Goal: Task Accomplishment & Management: Complete application form

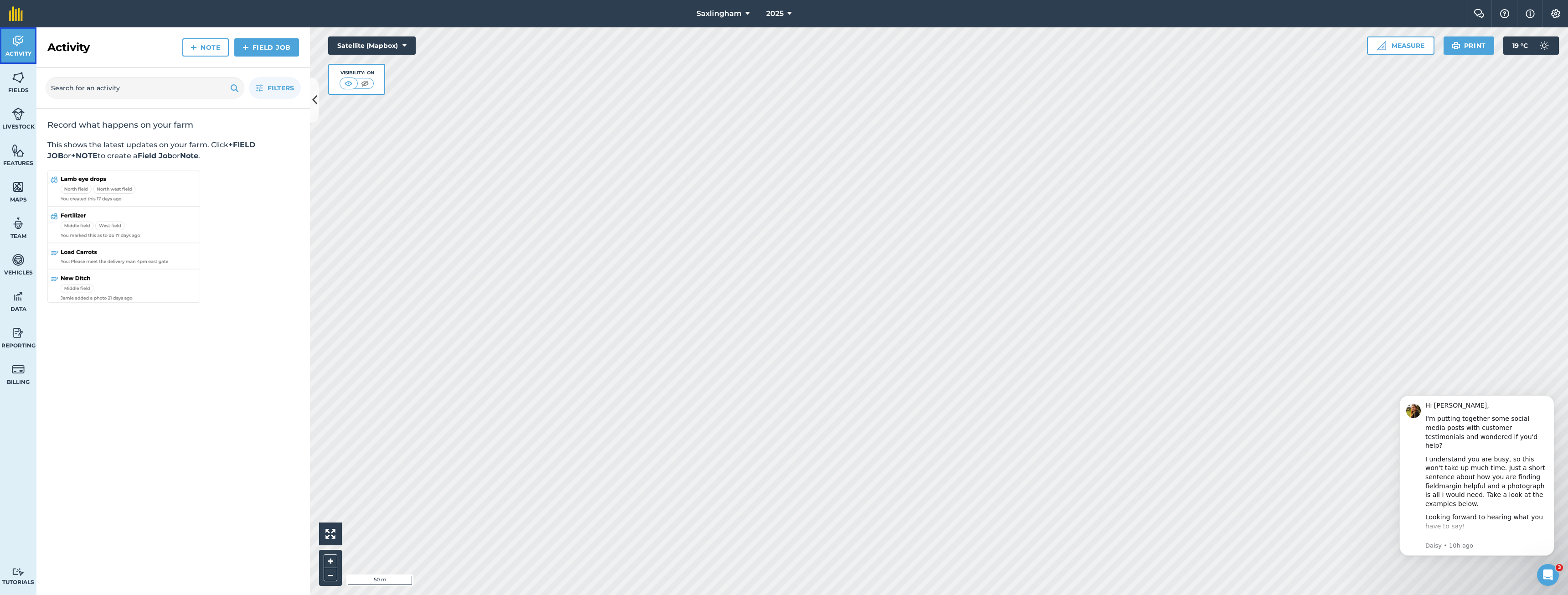
click at [15, 40] on img at bounding box center [18, 41] width 13 height 13
click at [282, 52] on link "Field Job" at bounding box center [267, 48] width 65 height 18
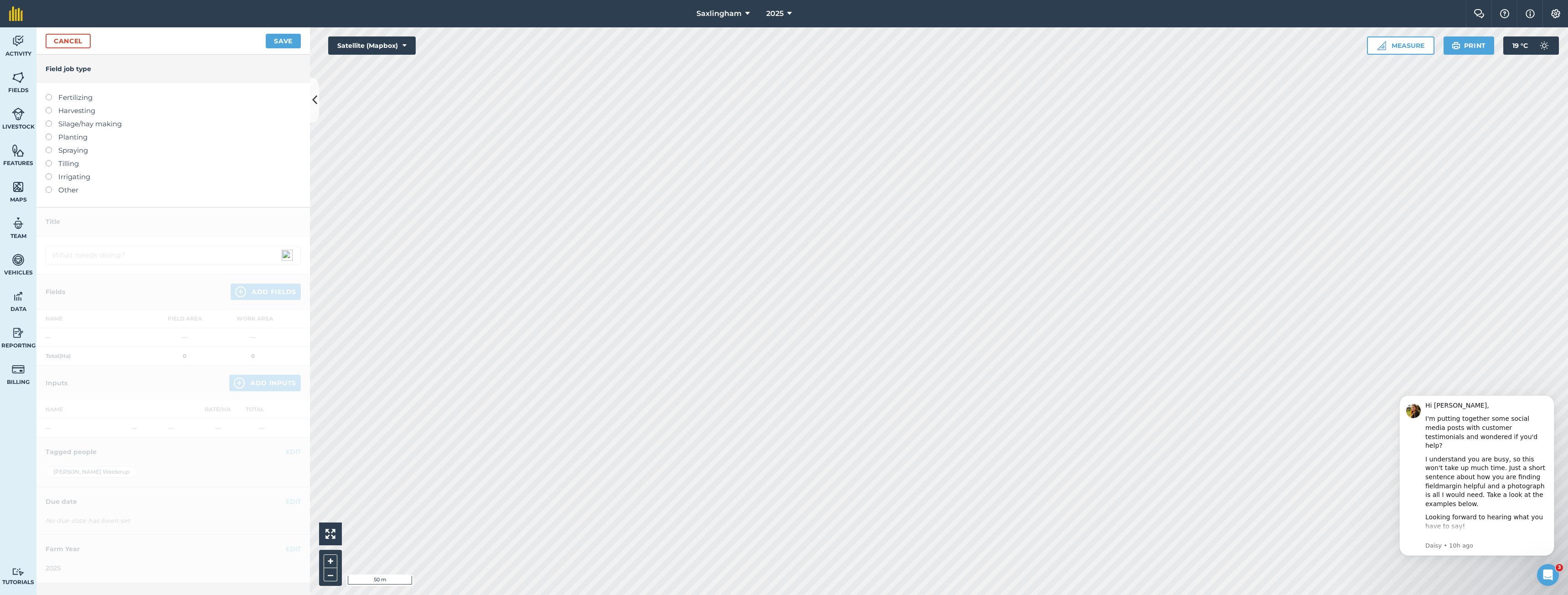
click at [69, 137] on label "Planting" at bounding box center [173, 137] width 255 height 11
type input "Planting"
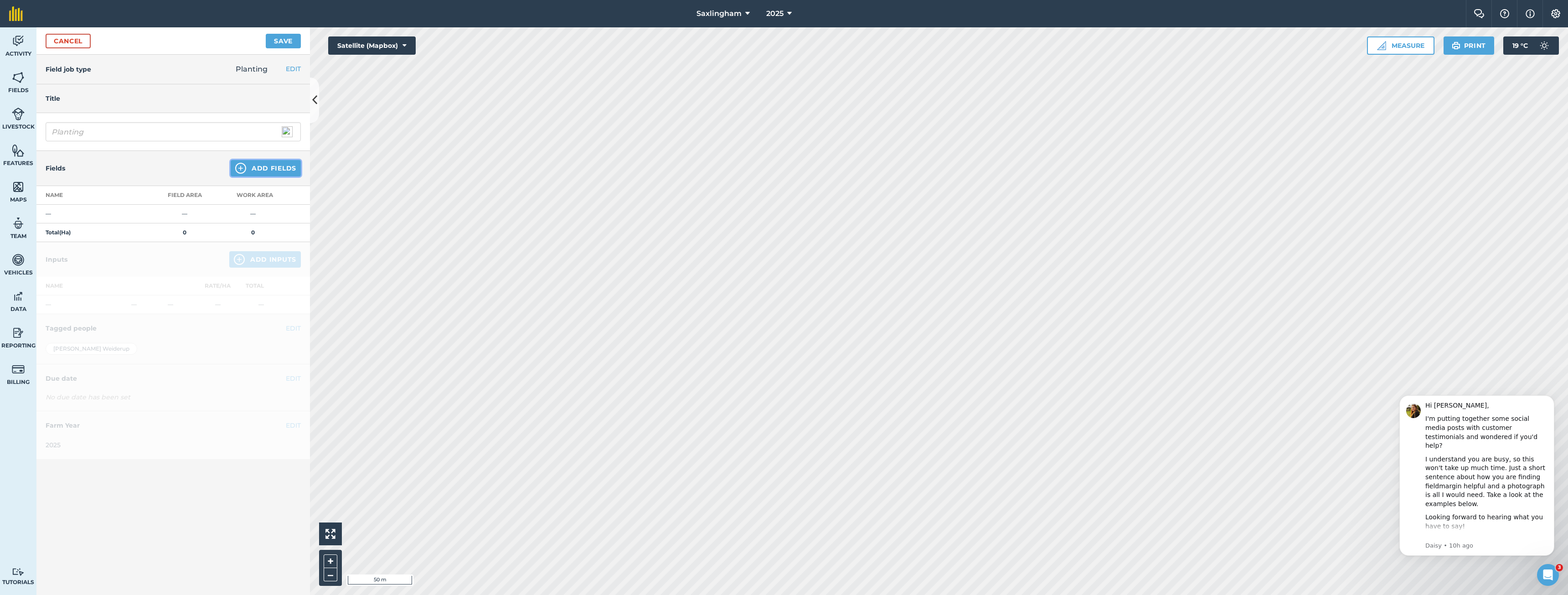
click at [258, 174] on button "Add Fields" at bounding box center [265, 168] width 70 height 16
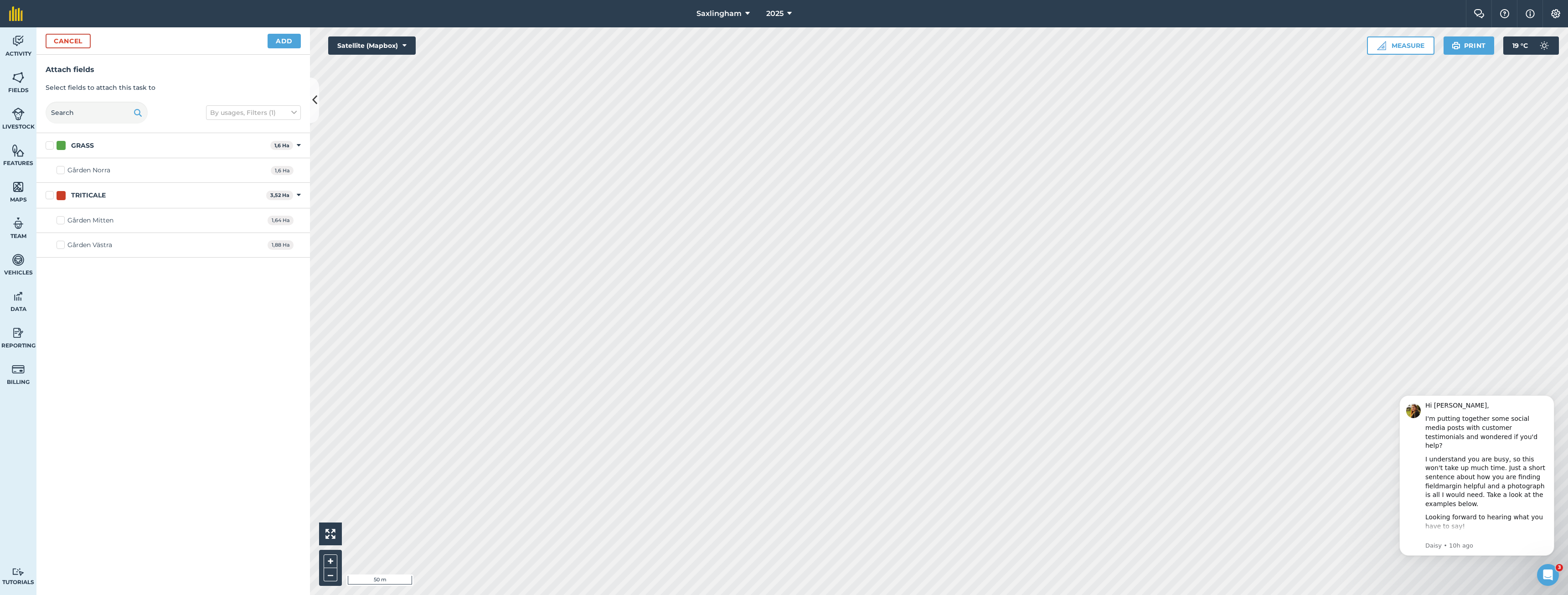
click at [75, 191] on div "TRITICALE" at bounding box center [88, 195] width 35 height 10
click at [52, 191] on input "TRITICALE" at bounding box center [49, 194] width 6 height 6
checkbox input "true"
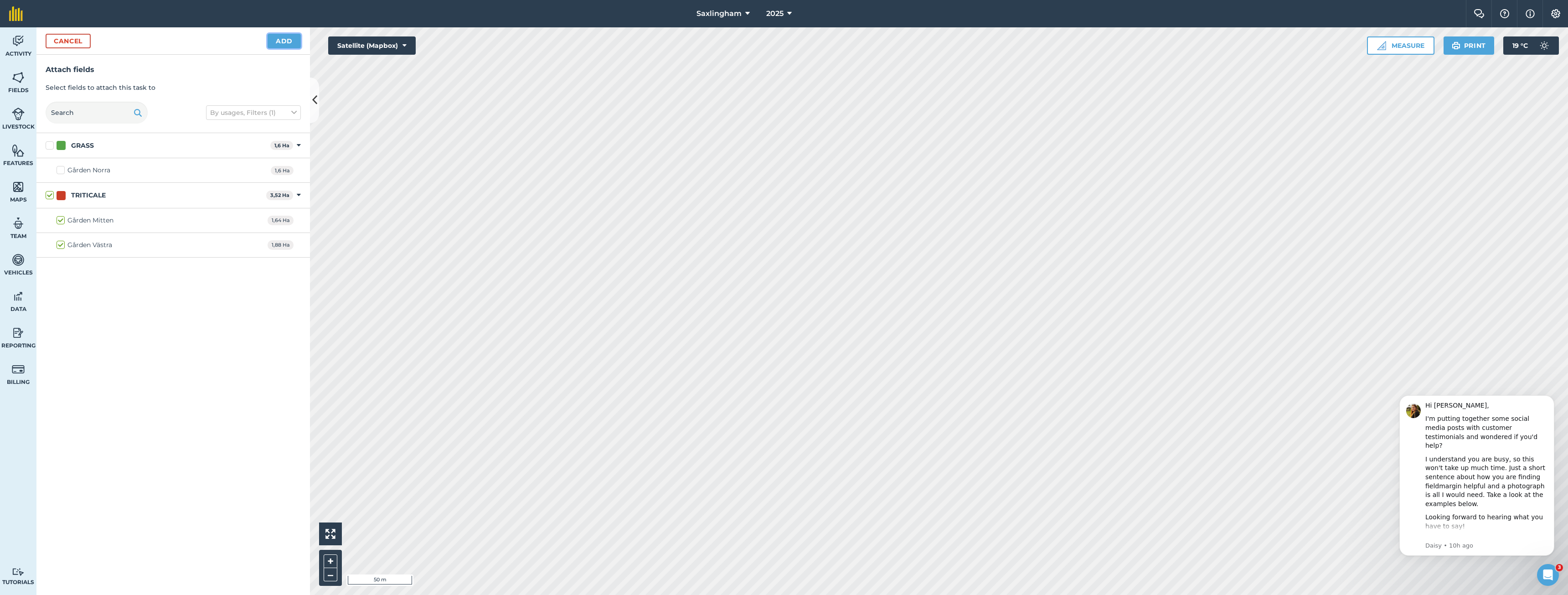
click at [276, 39] on button "Add" at bounding box center [284, 41] width 33 height 15
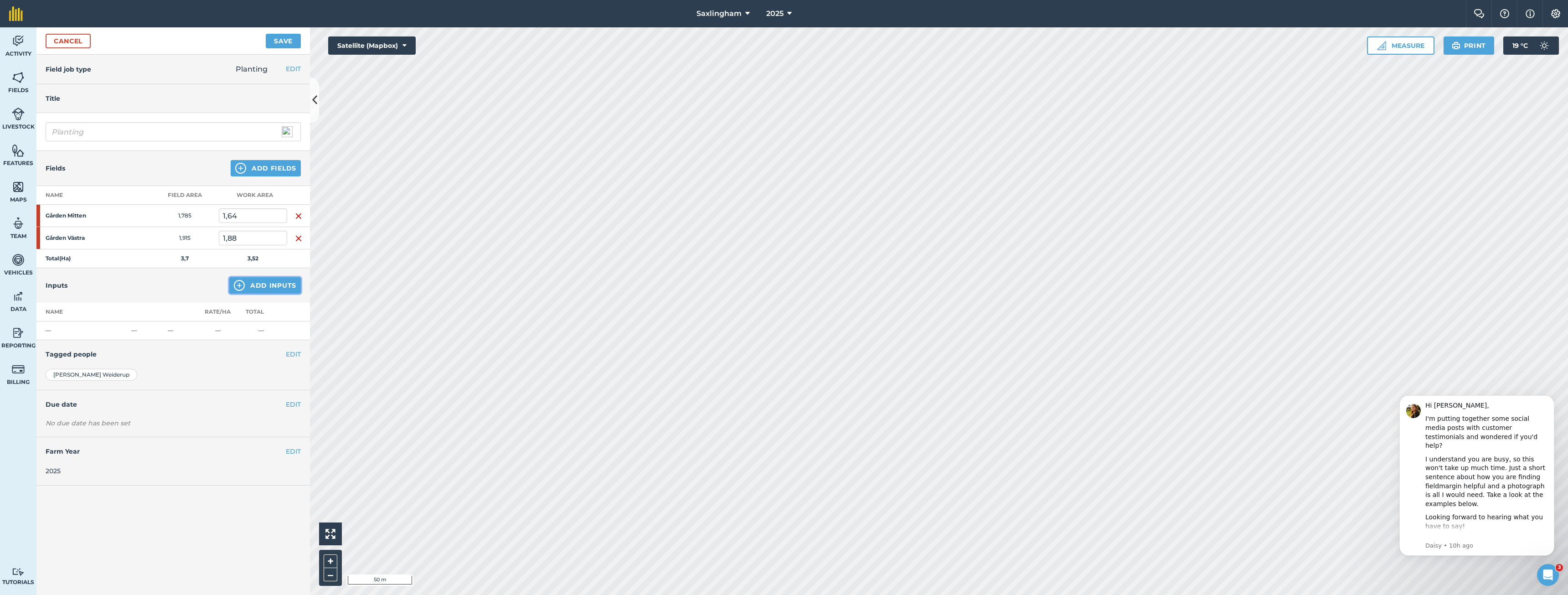
click at [281, 282] on button "Add Inputs" at bounding box center [265, 285] width 72 height 16
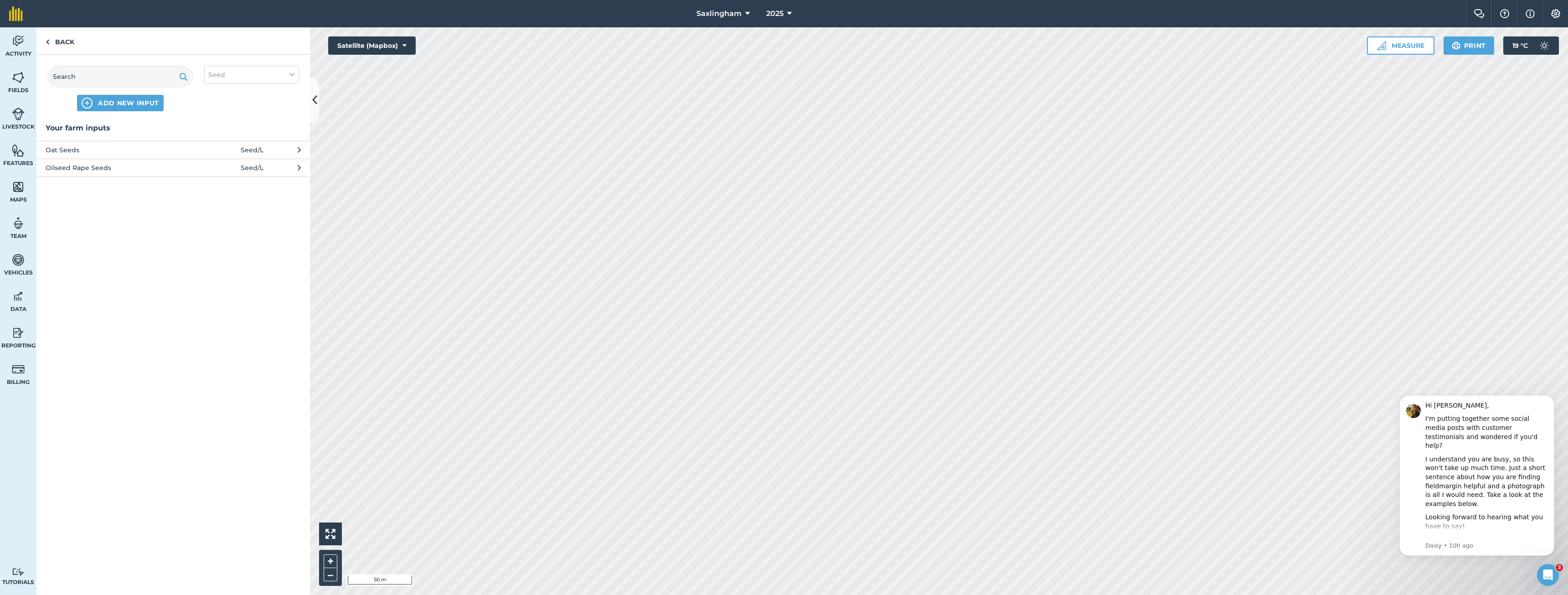
click at [135, 150] on span "Oat Seeds" at bounding box center [120, 150] width 149 height 10
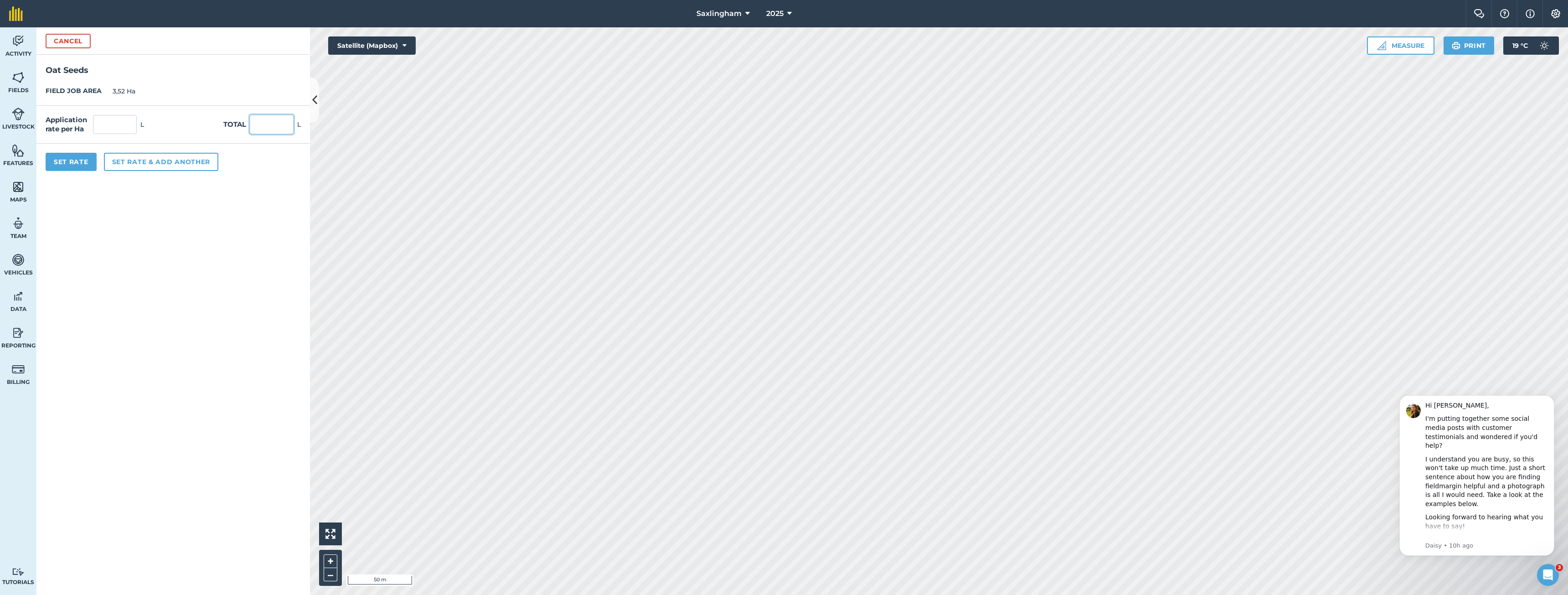
click at [256, 124] on input "text" at bounding box center [271, 124] width 44 height 19
type input "1400"
type input "397,727"
type input "1 400"
click at [72, 161] on button "Set Rate" at bounding box center [71, 162] width 51 height 18
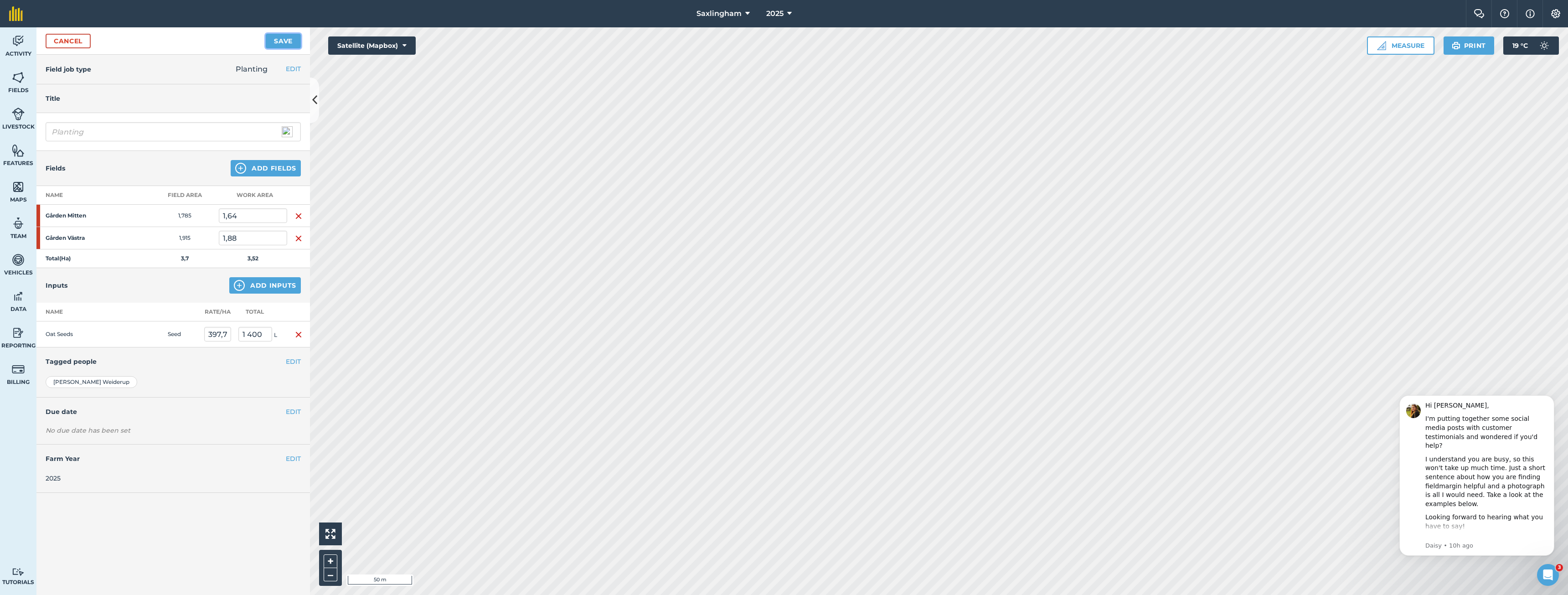
click at [281, 41] on button "Save" at bounding box center [284, 41] width 35 height 15
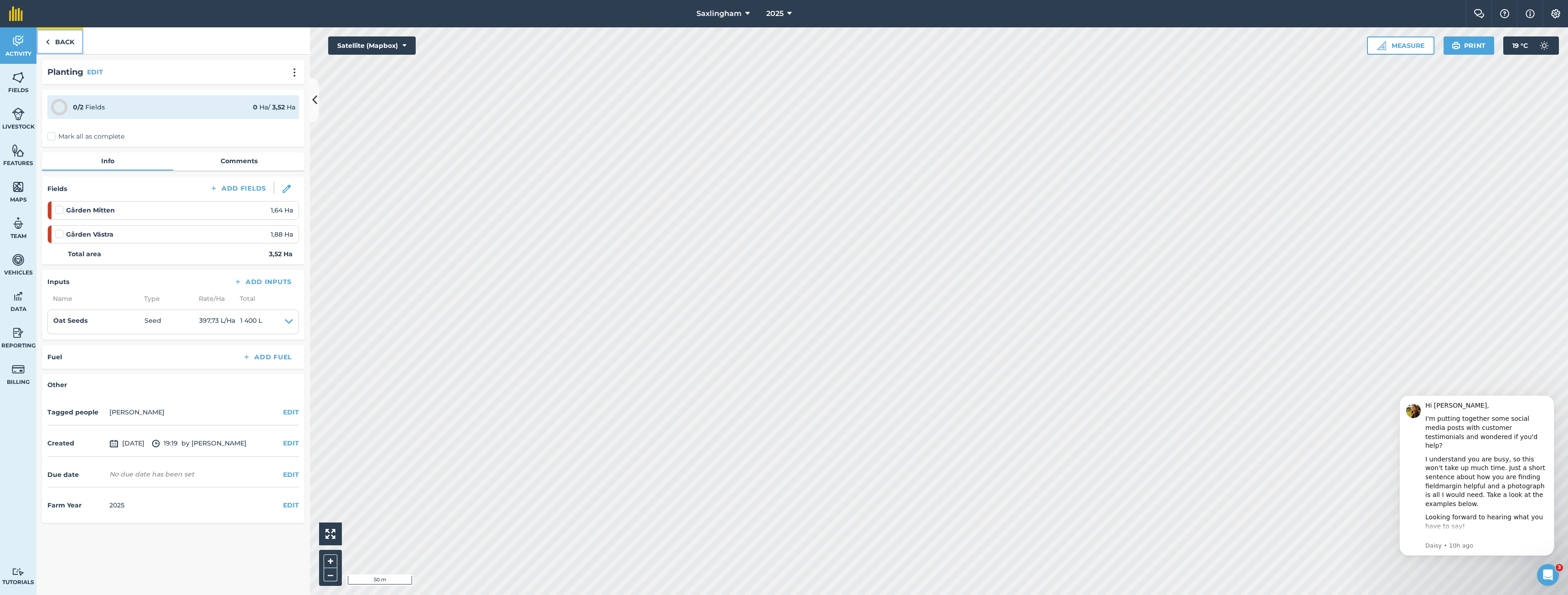
click at [63, 37] on link "Back" at bounding box center [60, 41] width 47 height 27
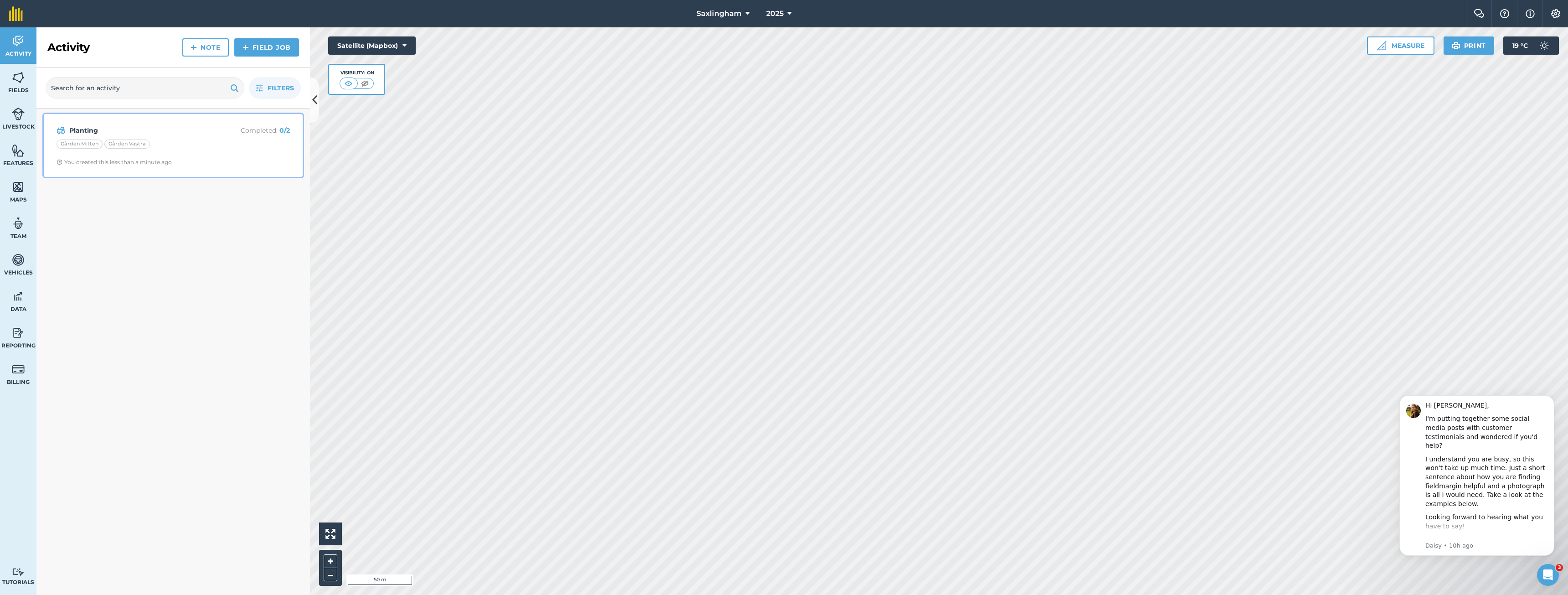
click at [164, 142] on div "Gården Mitten Gården Västra" at bounding box center [173, 145] width 233 height 12
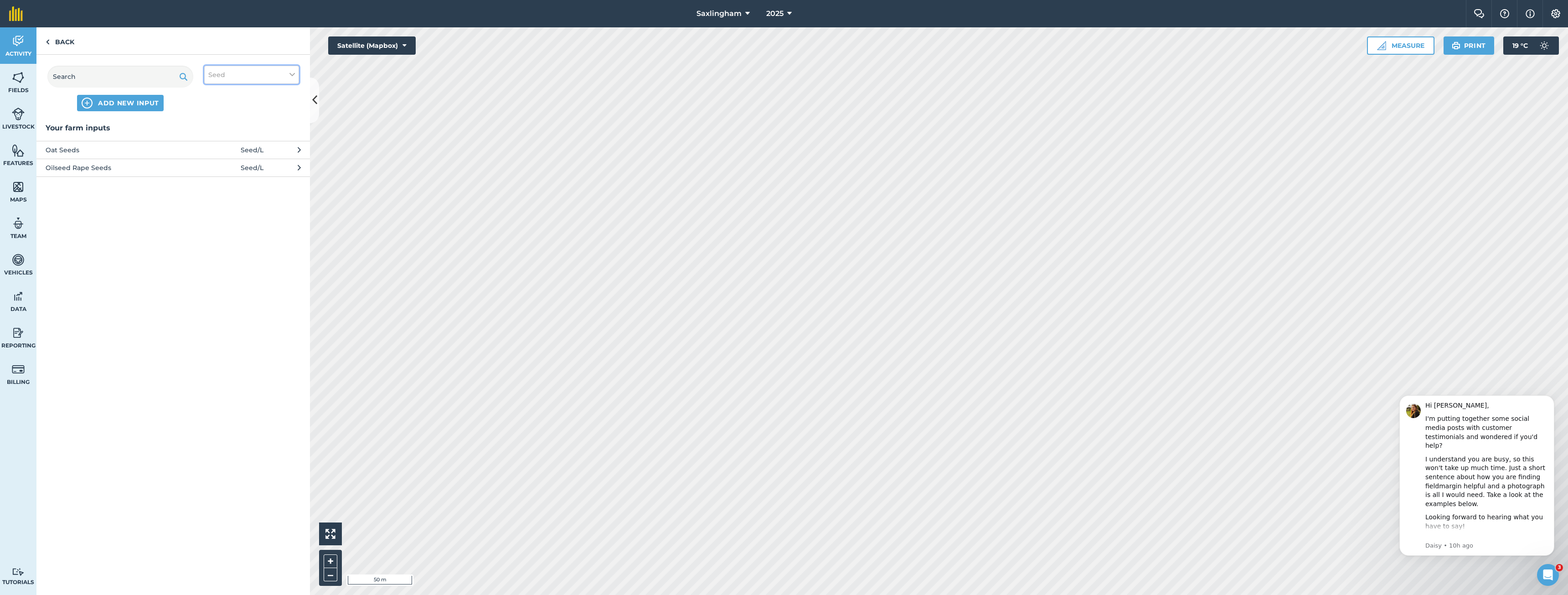
click at [223, 76] on span "Seed" at bounding box center [217, 75] width 17 height 10
click at [235, 108] on label "Fertilizer" at bounding box center [251, 110] width 86 height 10
click at [214, 108] on input "Fertilizer" at bounding box center [211, 108] width 6 height 6
checkbox input "true"
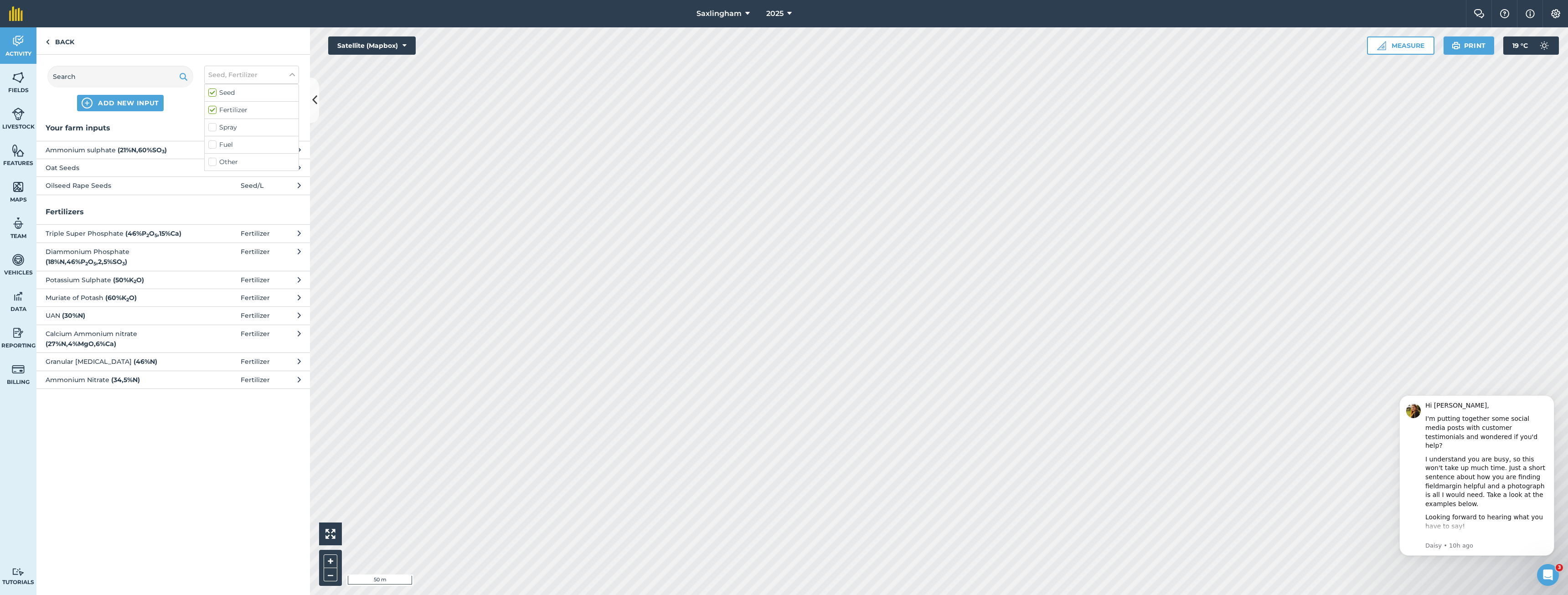
click at [142, 203] on div "Your farm inputs Ammonium sulphate ( 21 % N , 60 % SO 3 ) Fertilizer / L Oat Se…" at bounding box center [173, 359] width 273 height 473
click at [148, 152] on strong "( 21 % N , 60 % SO 3 )" at bounding box center [142, 150] width 49 height 8
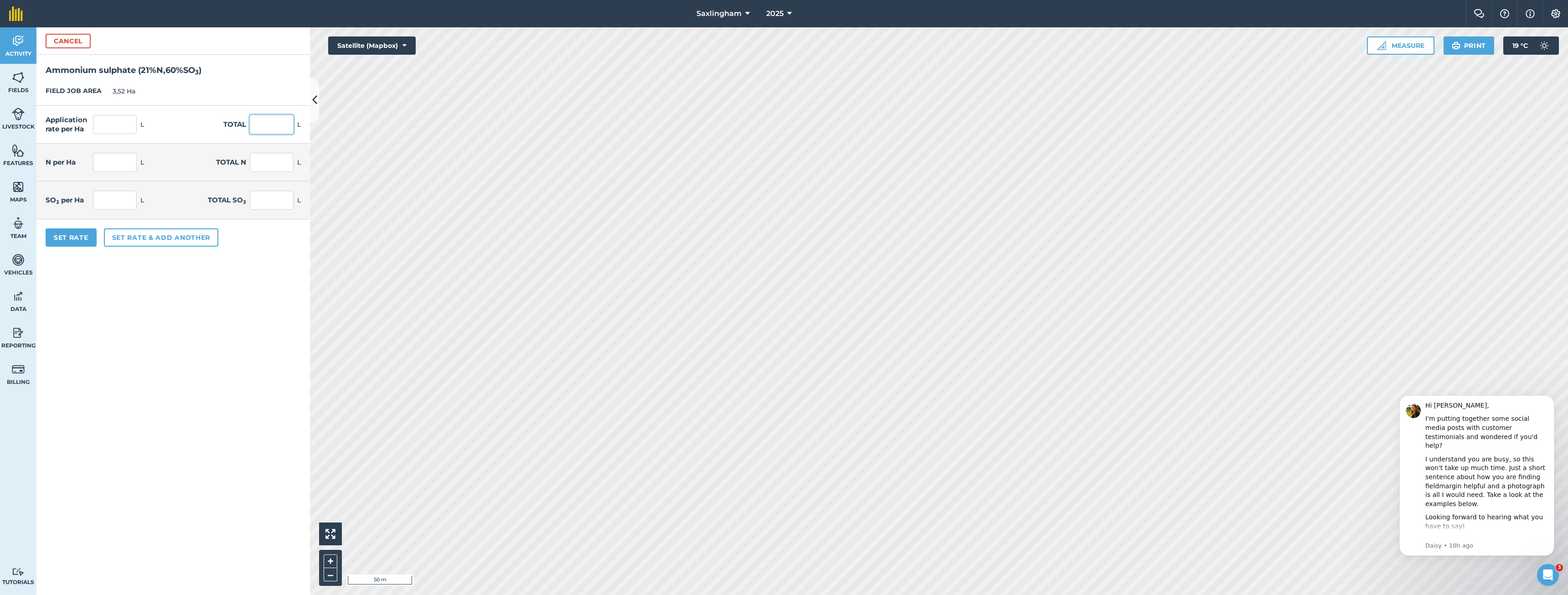
click at [257, 124] on input "text" at bounding box center [271, 124] width 44 height 19
drag, startPoint x: 271, startPoint y: 124, endPoint x: 261, endPoint y: 129, distance: 11.2
click at [261, 129] on input "2650" at bounding box center [271, 124] width 44 height 19
type input "2700"
type input "767,045"
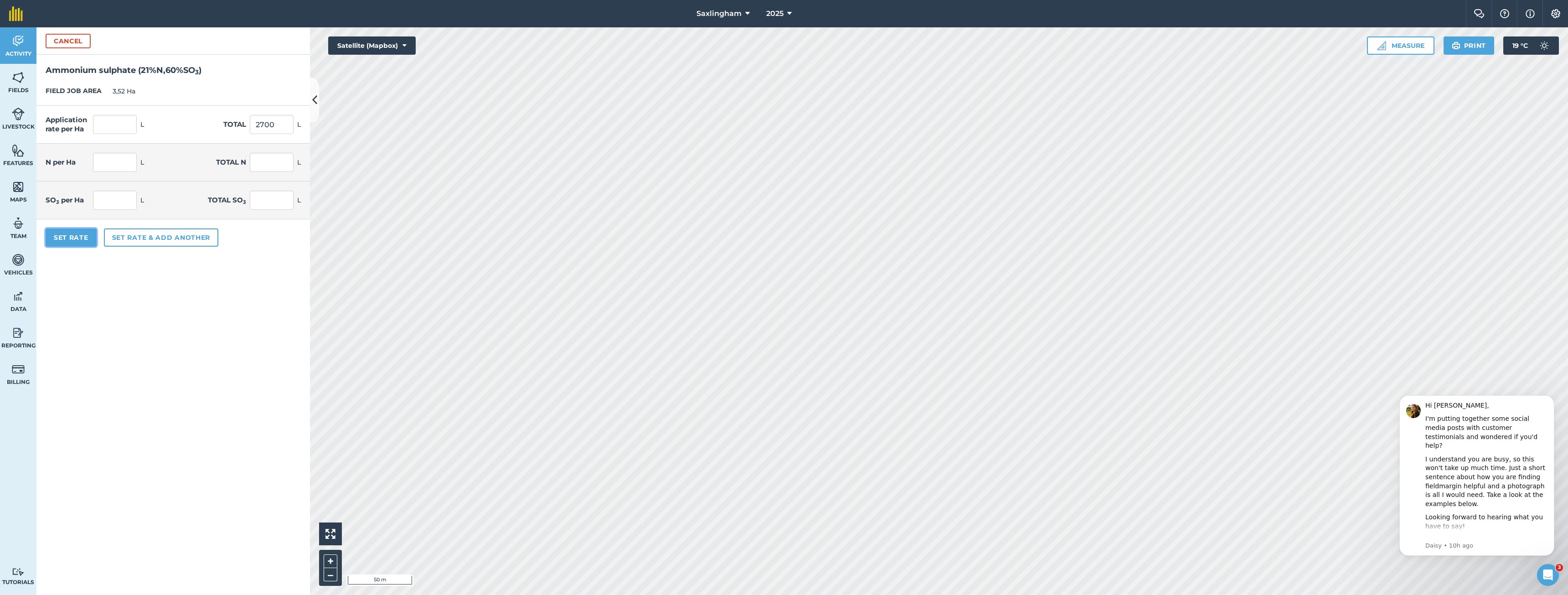
type input "2 700"
type input "161,08"
type input "567"
type input "460,227"
type input "1 620"
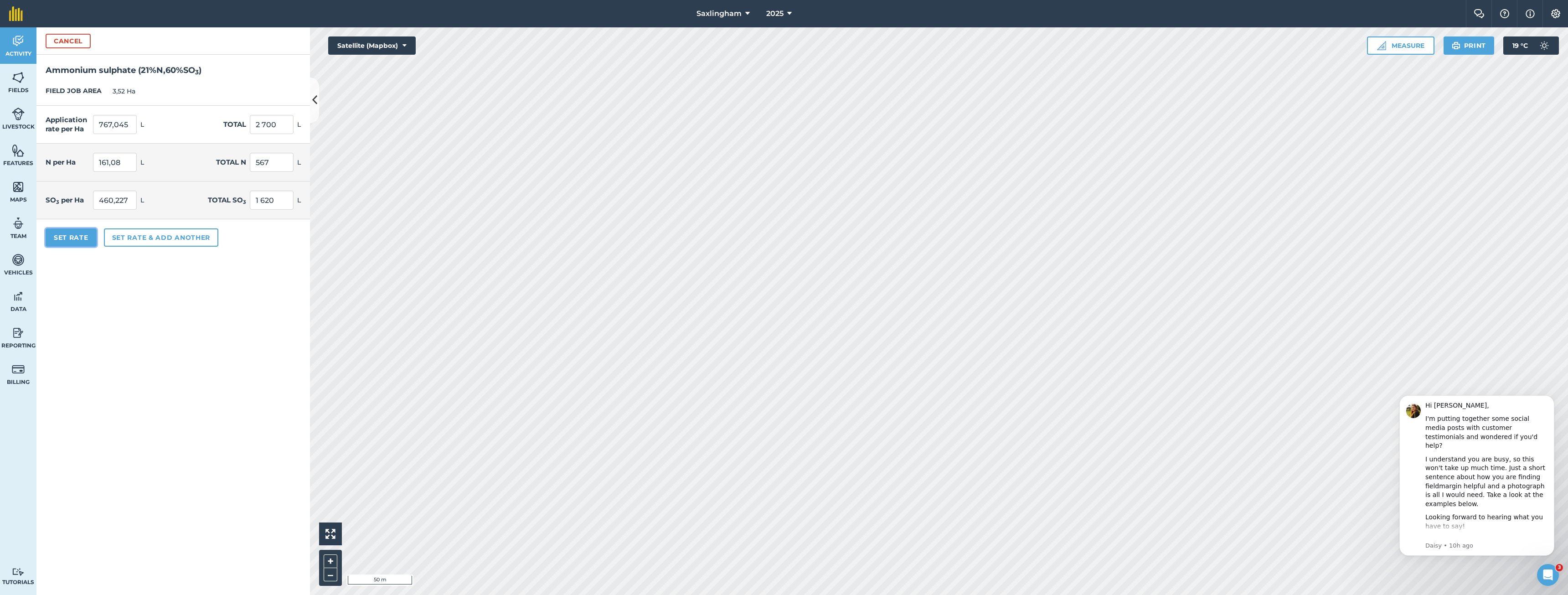
click at [75, 240] on button "Set Rate" at bounding box center [71, 238] width 51 height 18
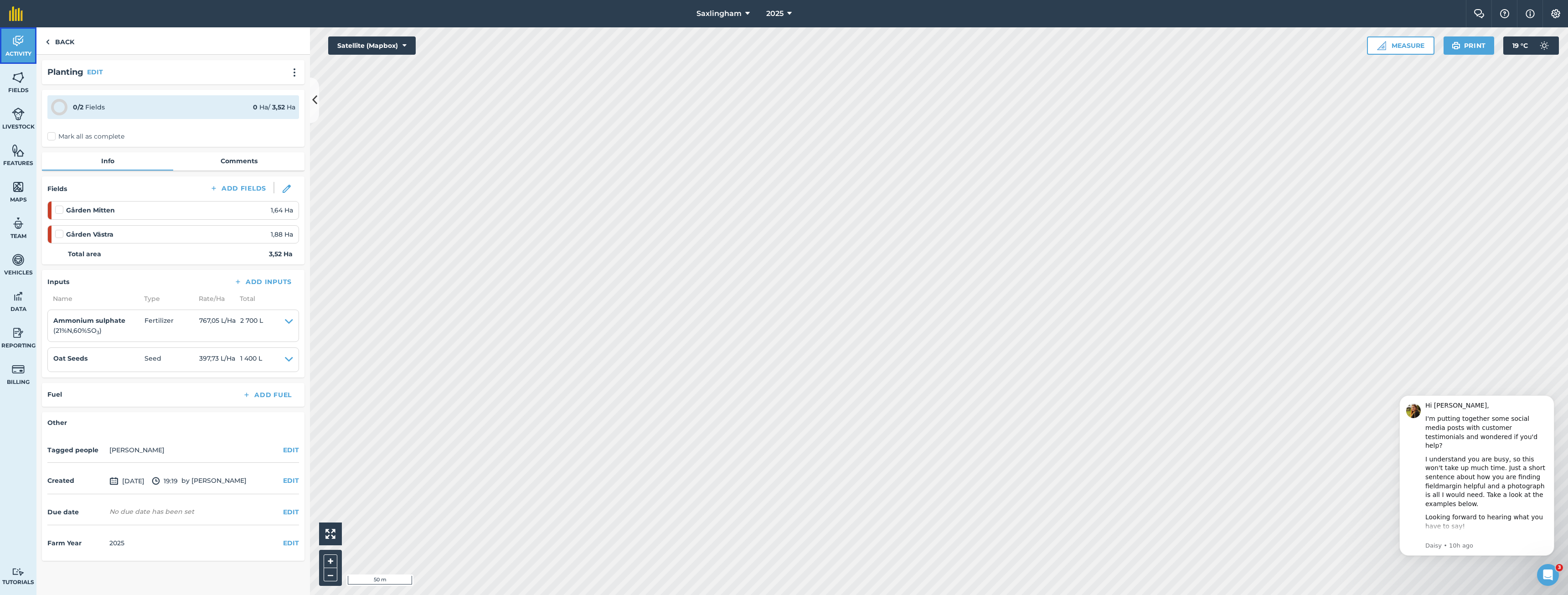
click at [28, 44] on link "Activity" at bounding box center [18, 46] width 37 height 37
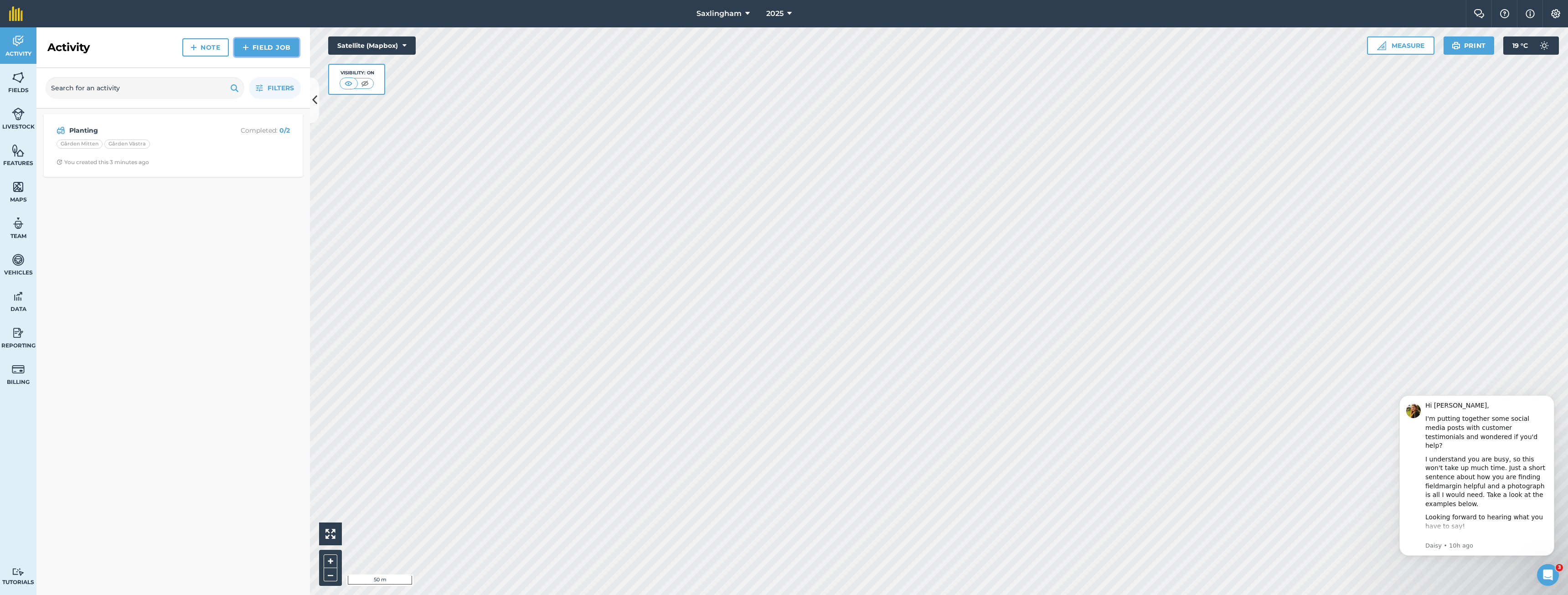
click at [268, 52] on link "Field Job" at bounding box center [267, 48] width 65 height 18
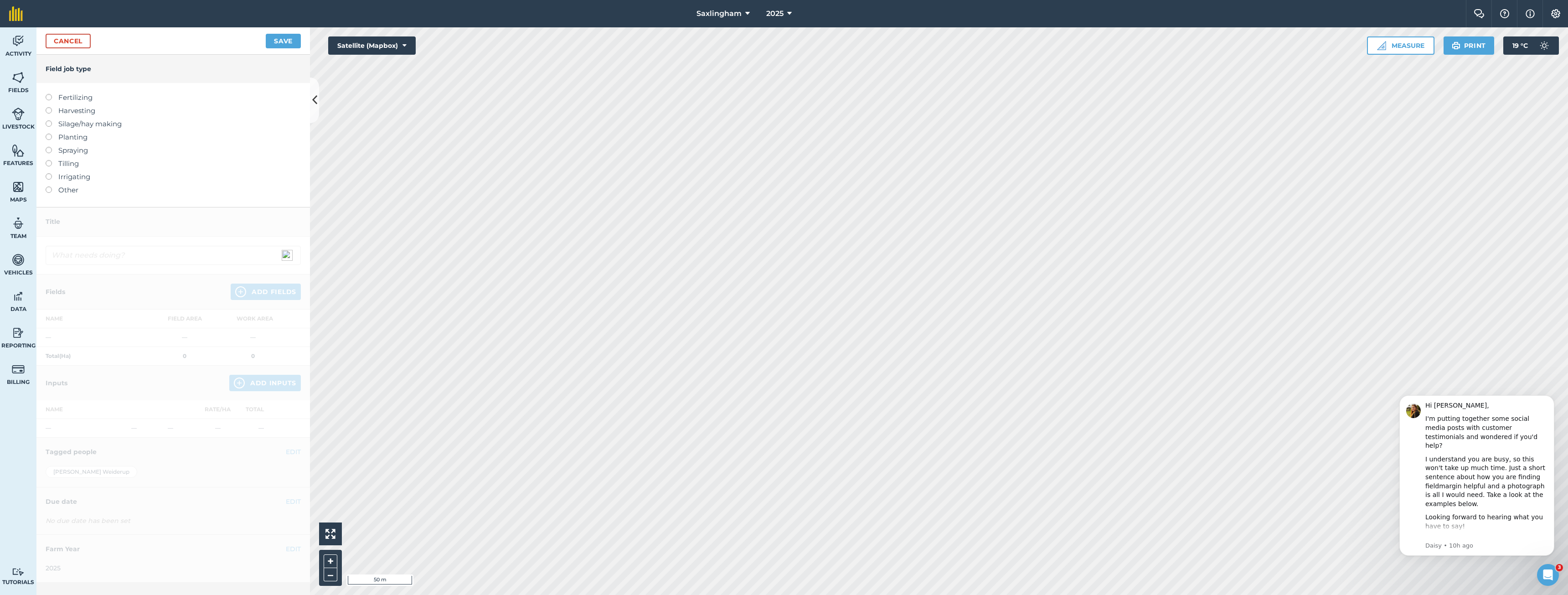
click at [74, 97] on label "Fertilizing" at bounding box center [173, 97] width 255 height 11
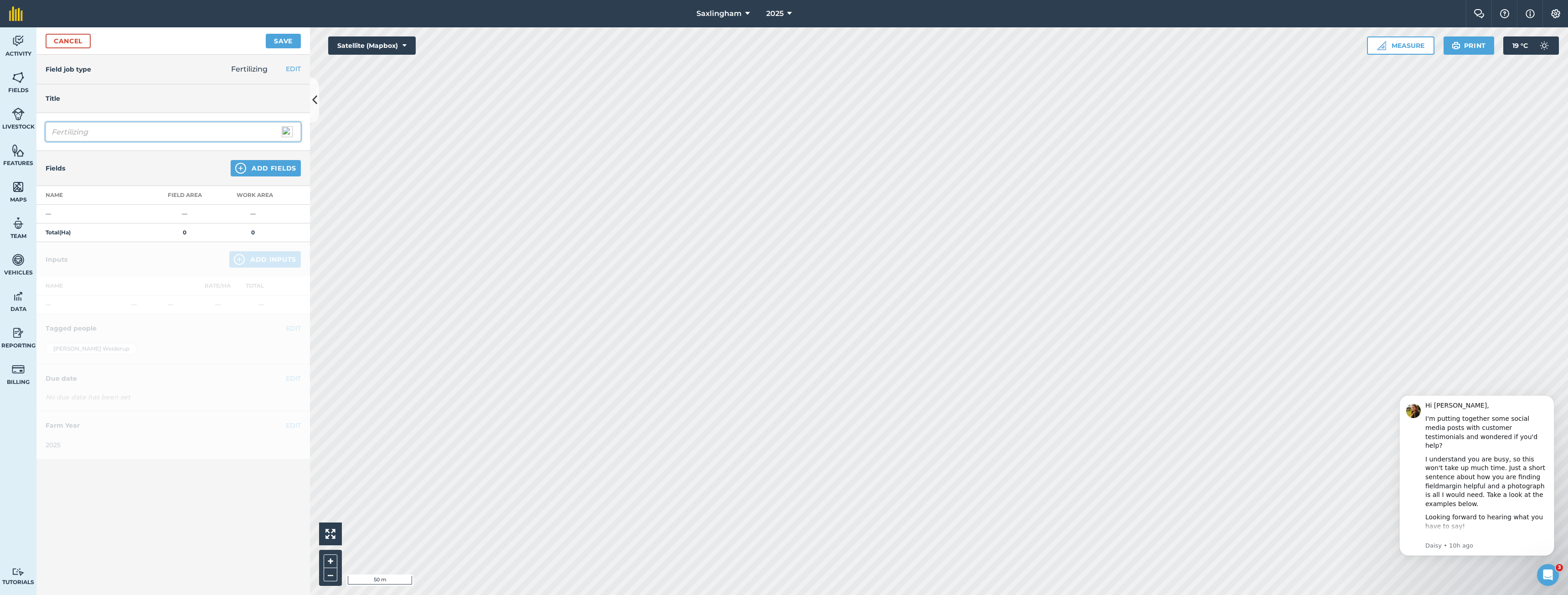
click at [133, 133] on input "Fertilizing" at bounding box center [173, 132] width 255 height 19
type input "Fertilizing Lime"
click at [267, 172] on button "Add Fields" at bounding box center [265, 168] width 70 height 16
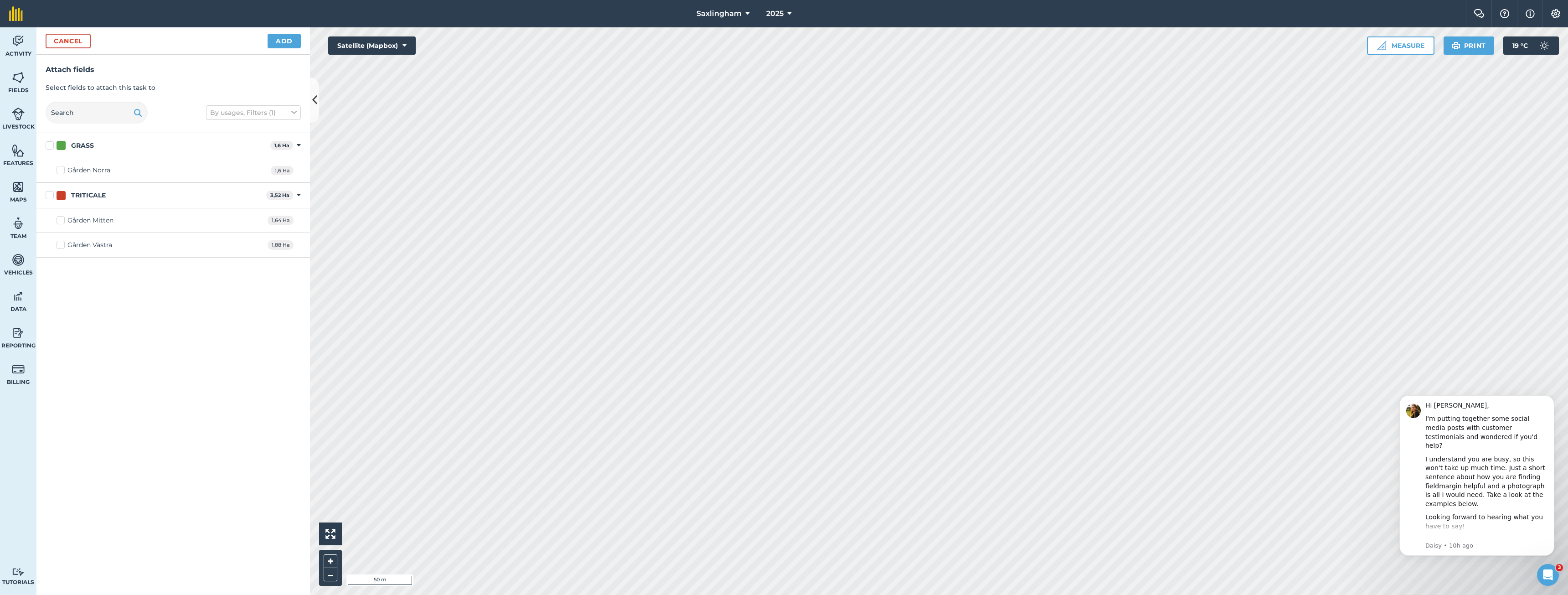
click at [93, 197] on div "TRITICALE" at bounding box center [88, 195] width 35 height 10
click at [52, 197] on input "TRITICALE" at bounding box center [49, 194] width 6 height 6
checkbox input "true"
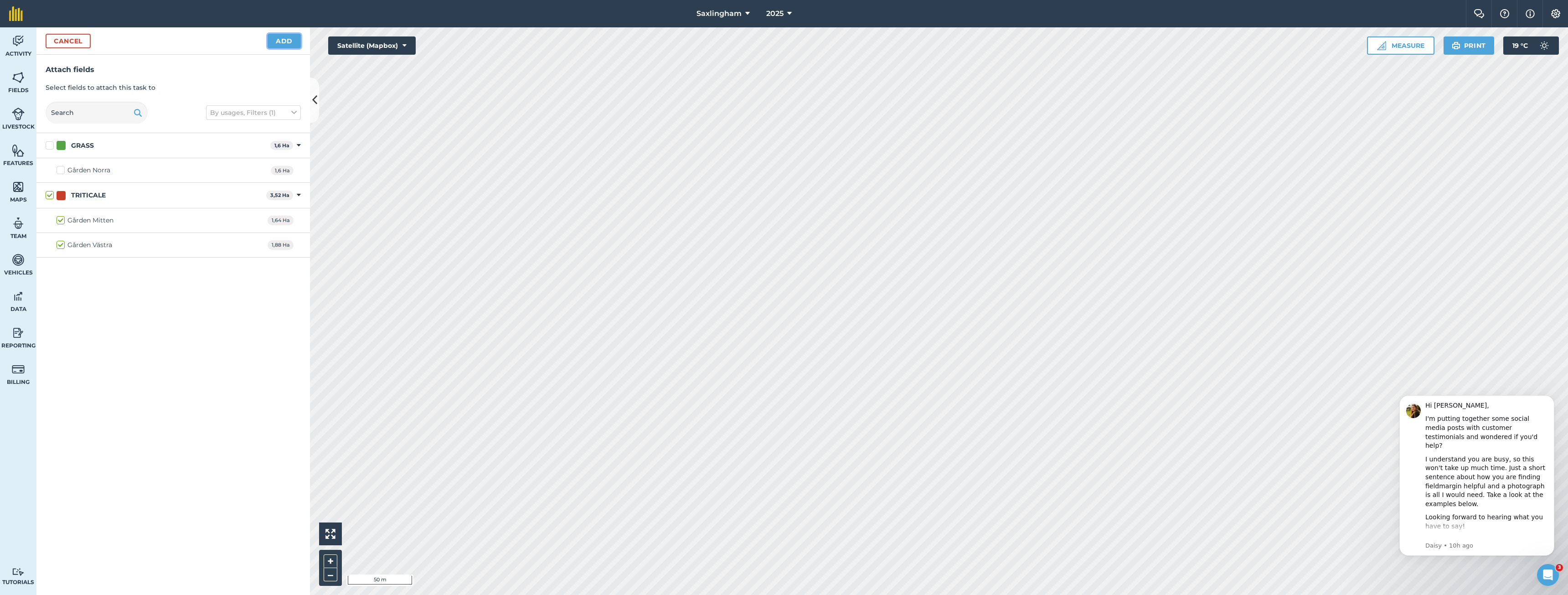
click at [287, 42] on button "Add" at bounding box center [284, 41] width 33 height 15
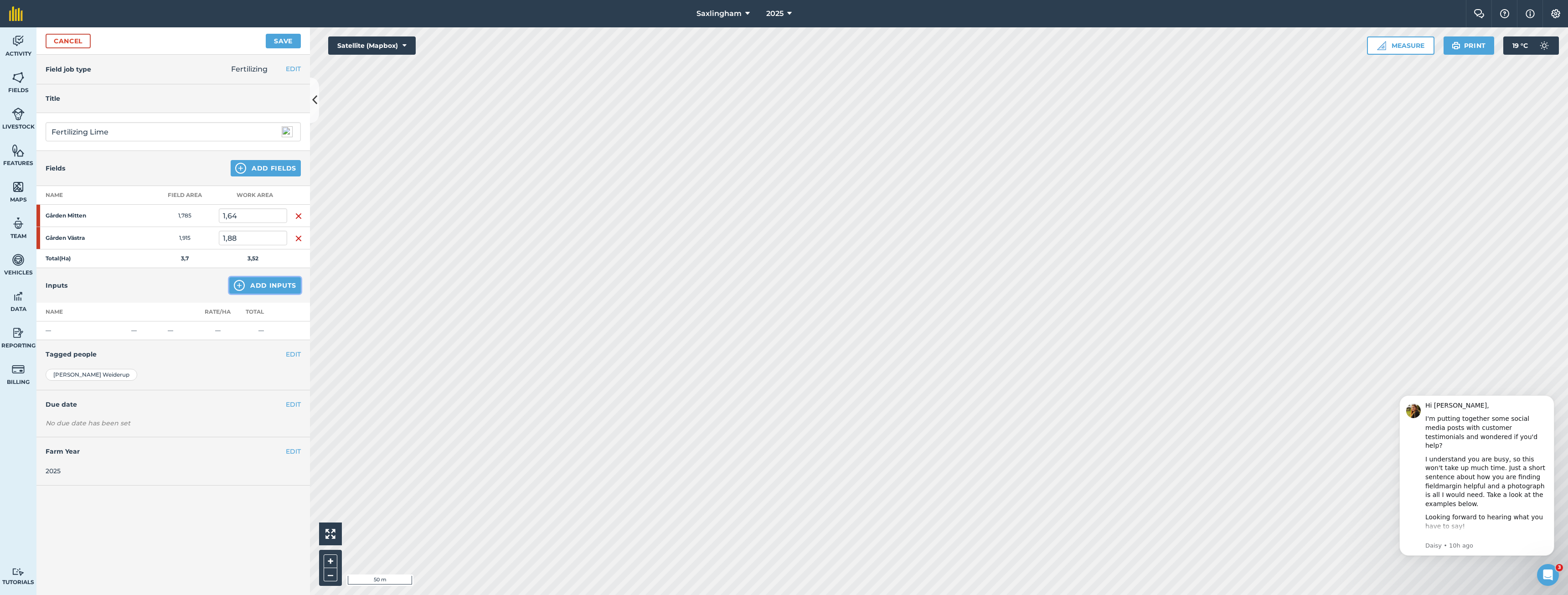
click at [256, 287] on button "Add Inputs" at bounding box center [265, 285] width 72 height 16
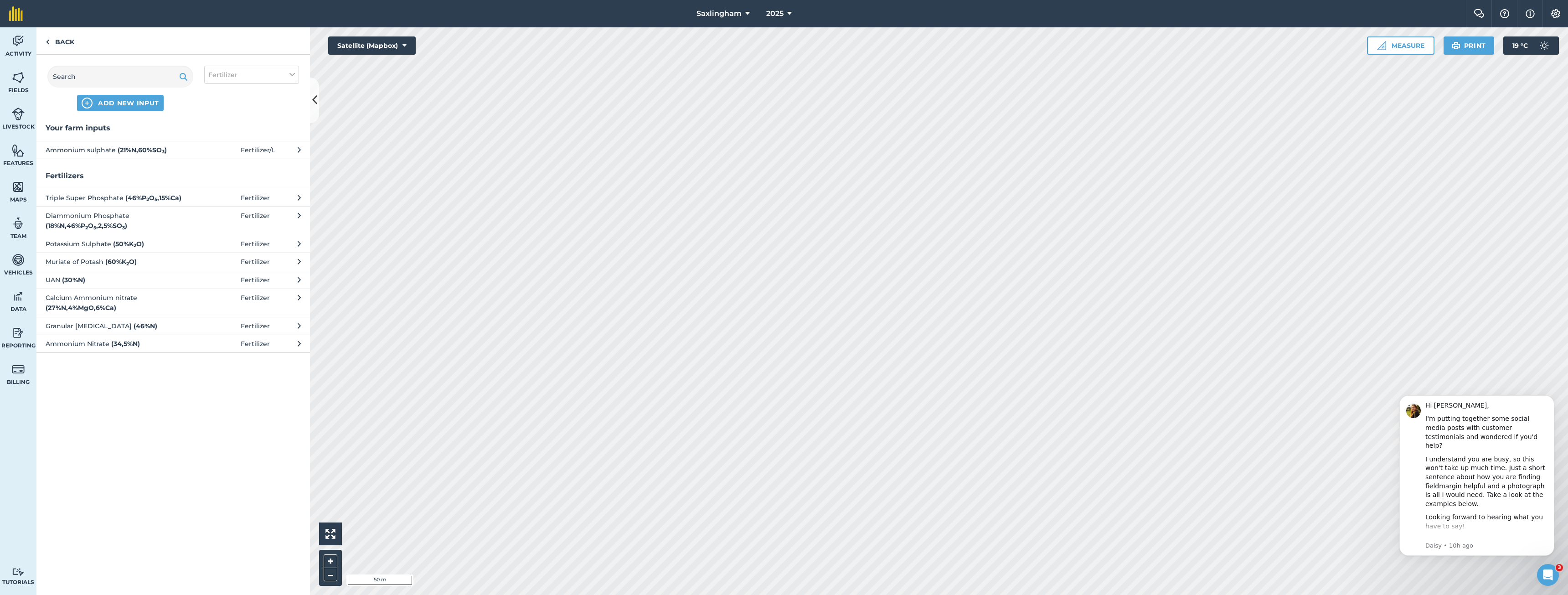
click at [279, 85] on div "ADD NEW INPUT Fertilizer" at bounding box center [173, 88] width 273 height 68
click at [274, 80] on button "Fertilizer" at bounding box center [251, 75] width 95 height 18
click at [275, 78] on button "Fertilizer" at bounding box center [251, 75] width 95 height 18
click at [131, 79] on input "text" at bounding box center [121, 77] width 146 height 22
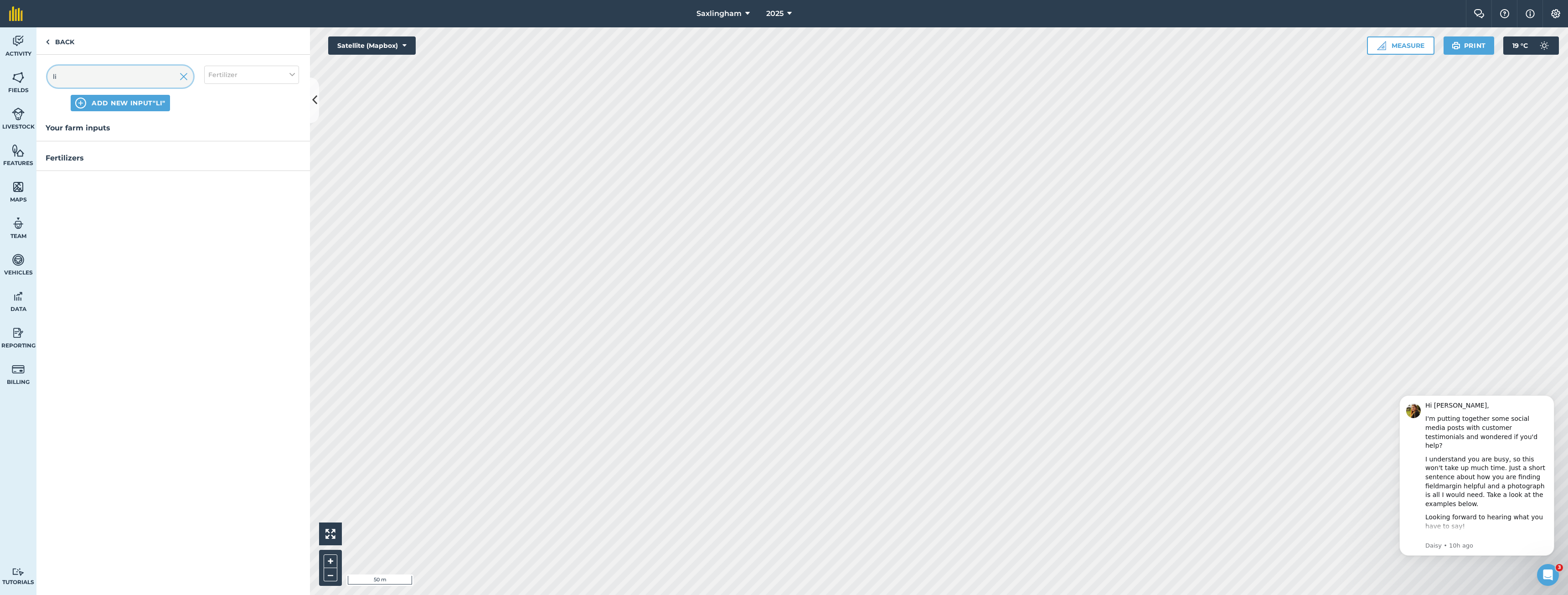
type input "l"
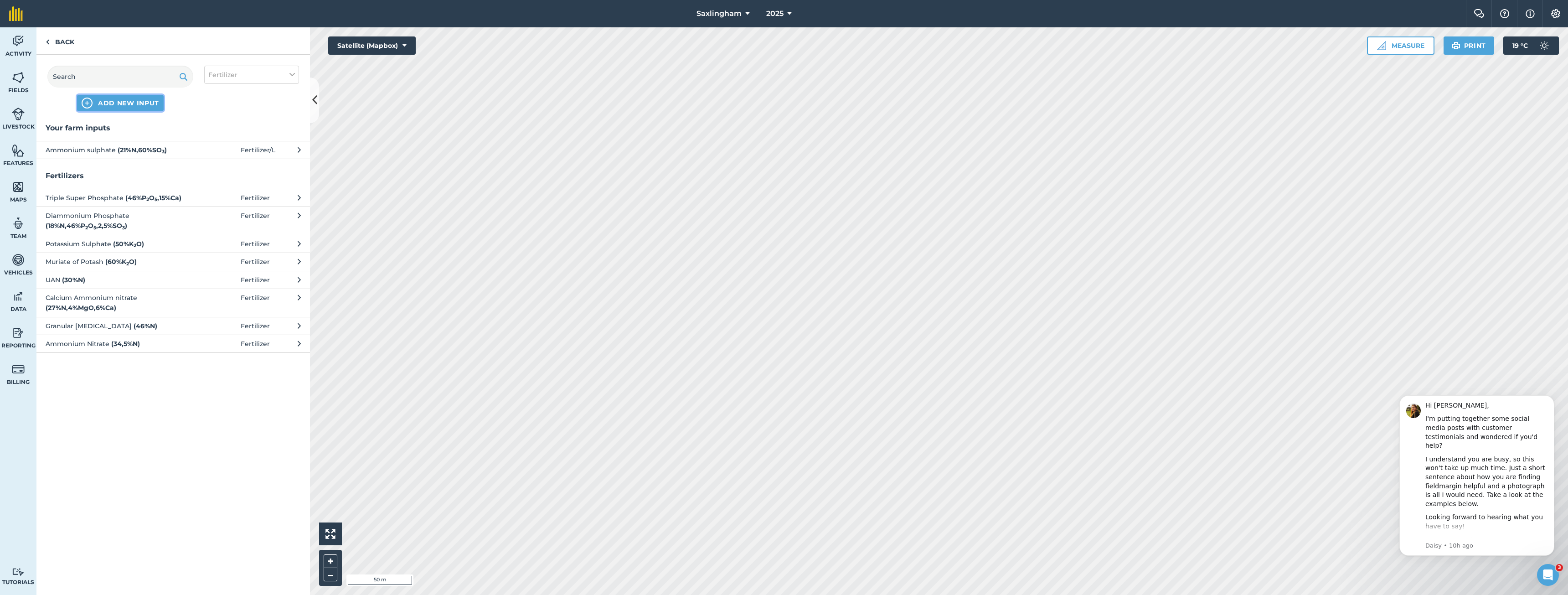
click at [139, 104] on span "ADD NEW INPUT" at bounding box center [128, 103] width 61 height 9
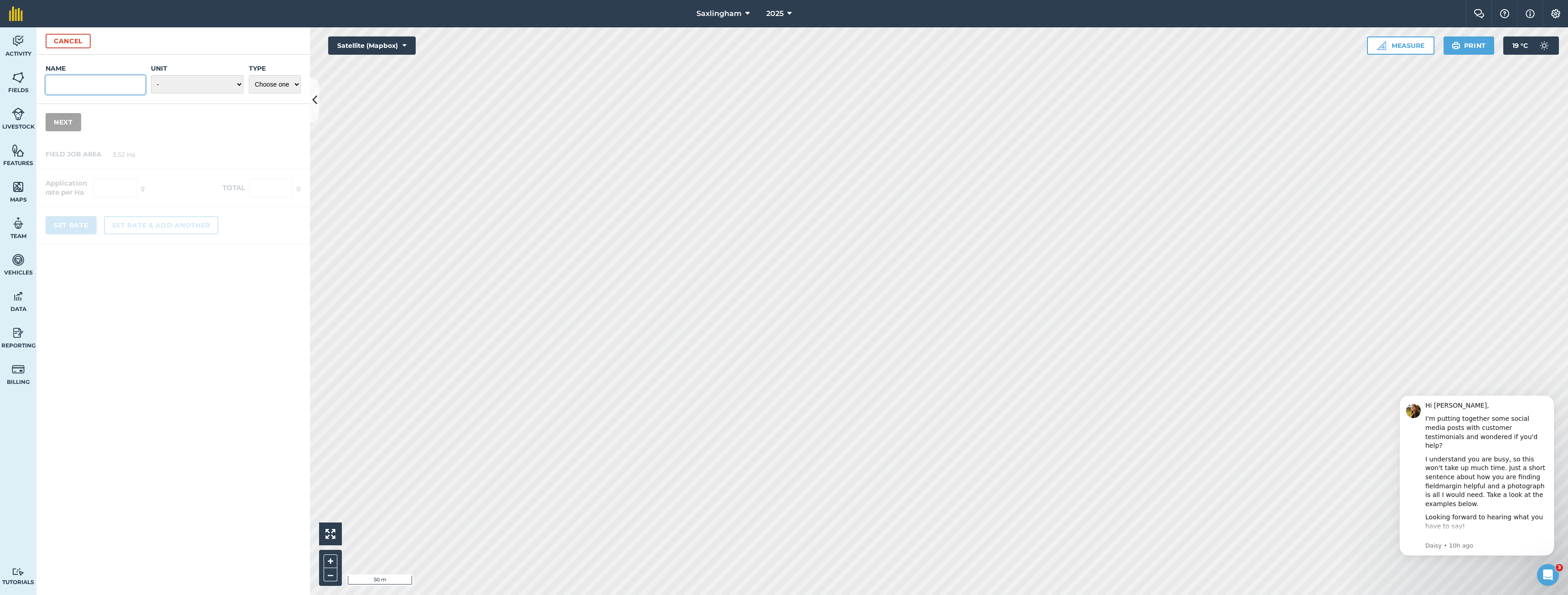
click at [119, 81] on input "Name" at bounding box center [96, 85] width 100 height 19
type input "Lime"
click at [200, 86] on select "- Grams/g Kilograms/kg Metric tonnes/t Millilitres/ml Litres/L Ounces/oz Pounds…" at bounding box center [197, 85] width 93 height 18
select select "LITRES"
click at [151, 76] on select "- Grams/g Kilograms/kg Metric tonnes/t Millilitres/ml Litres/L Ounces/oz Pounds…" at bounding box center [197, 85] width 93 height 18
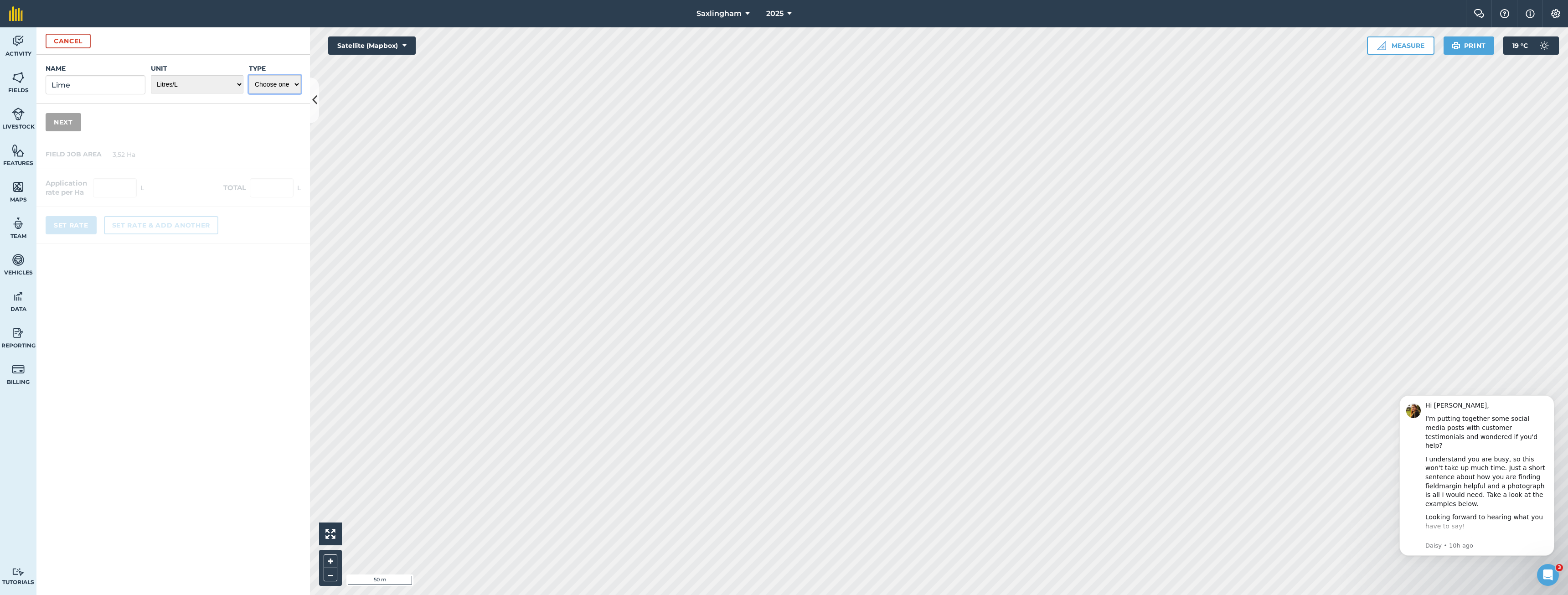
click at [276, 83] on select "Choose one Fertilizer Seed Spray Fuel Other" at bounding box center [275, 85] width 52 height 18
select select "FERTILIZER"
click at [249, 76] on select "Choose one Fertilizer Seed Spray Fuel Other" at bounding box center [275, 85] width 52 height 18
click at [65, 181] on button "Next" at bounding box center [63, 186] width 35 height 18
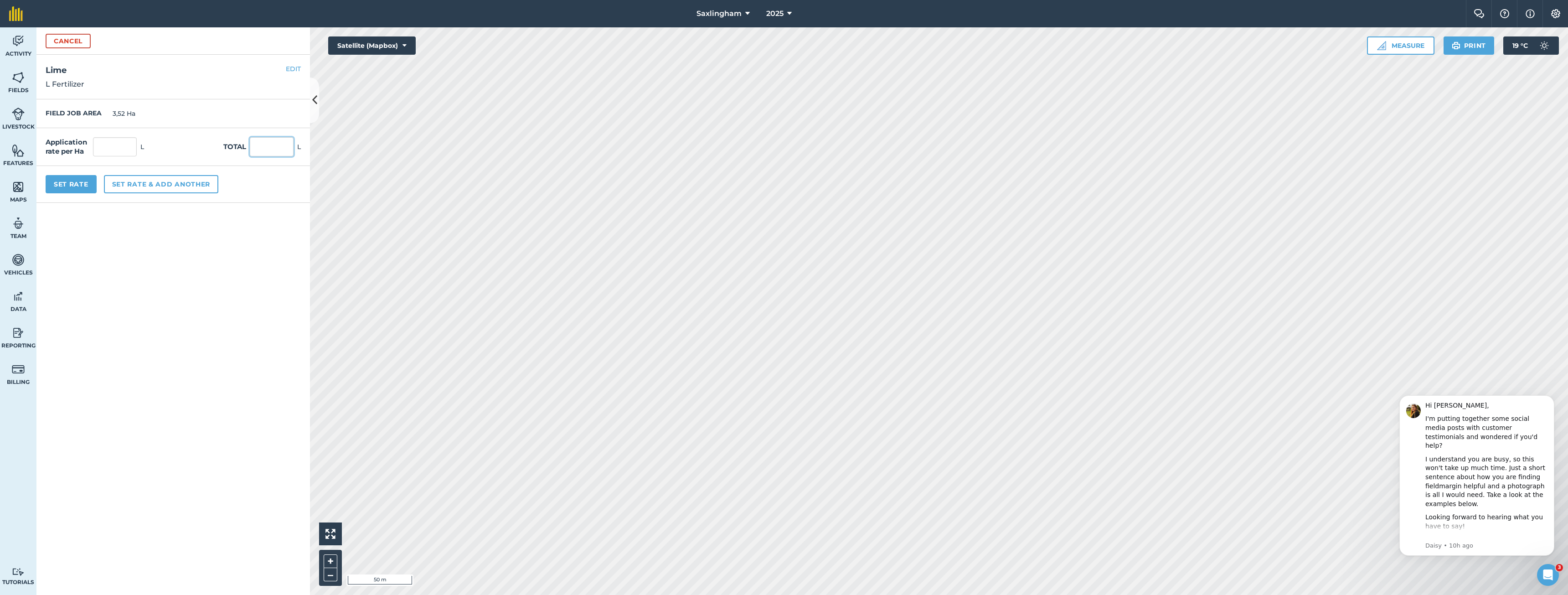
click at [271, 153] on input "text" at bounding box center [271, 146] width 44 height 19
type input "551"
type input "156,534"
click at [73, 181] on button "Set Rate" at bounding box center [71, 185] width 51 height 18
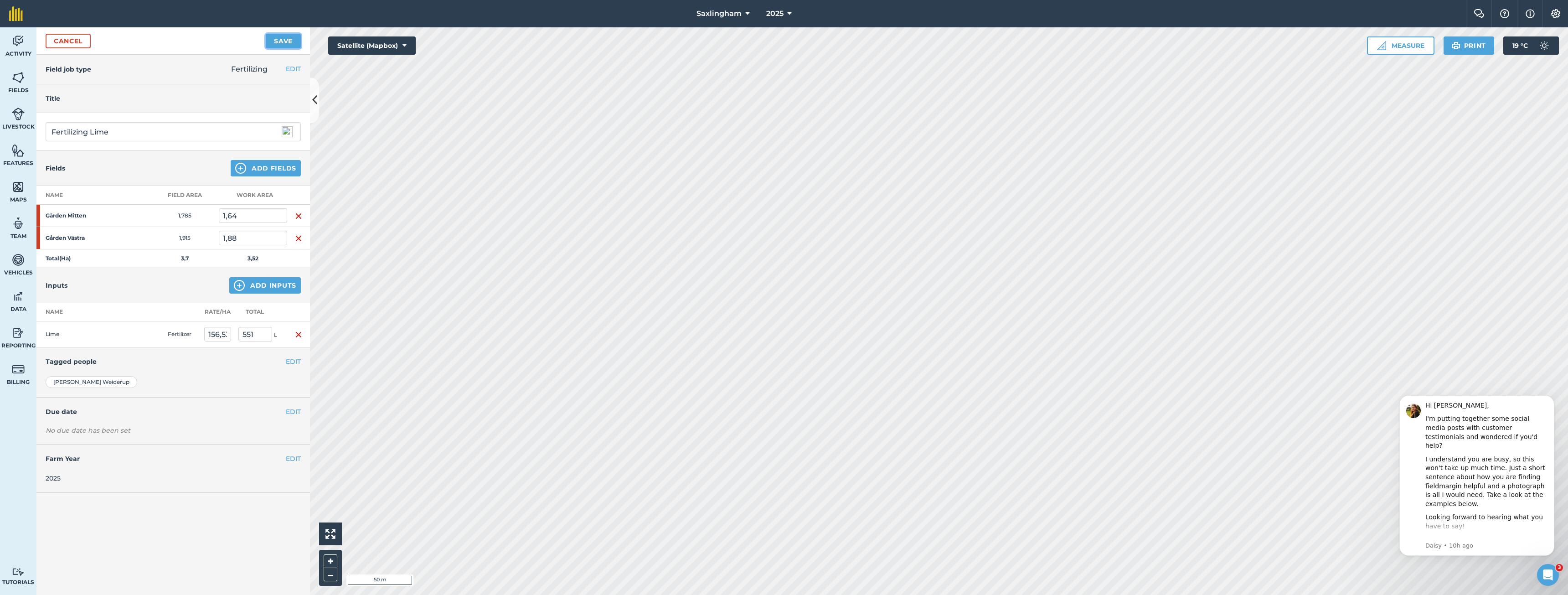
click at [280, 39] on button "Save" at bounding box center [284, 41] width 35 height 15
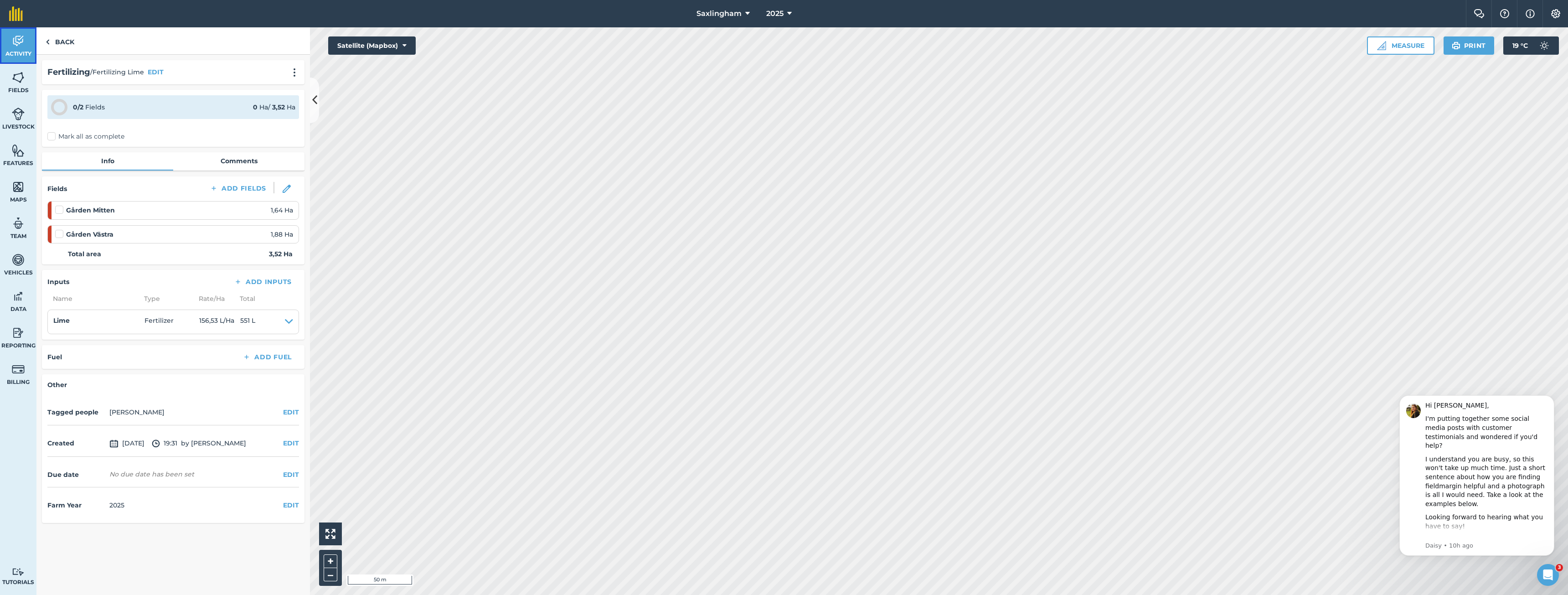
click at [19, 46] on img at bounding box center [18, 41] width 13 height 13
